Goal: Task Accomplishment & Management: Complete application form

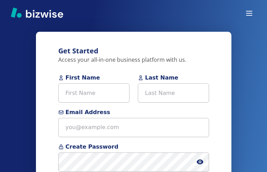
type input "JsYZvTmtxcNiWKO"
type input "zONRfNhMBNe"
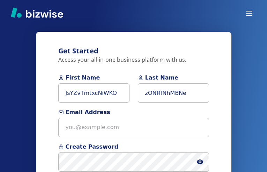
type input "[EMAIL_ADDRESS][DOMAIN_NAME]"
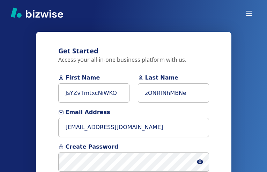
type input "[PHONE_NUMBER]"
